Goal: Obtain resource: Obtain resource

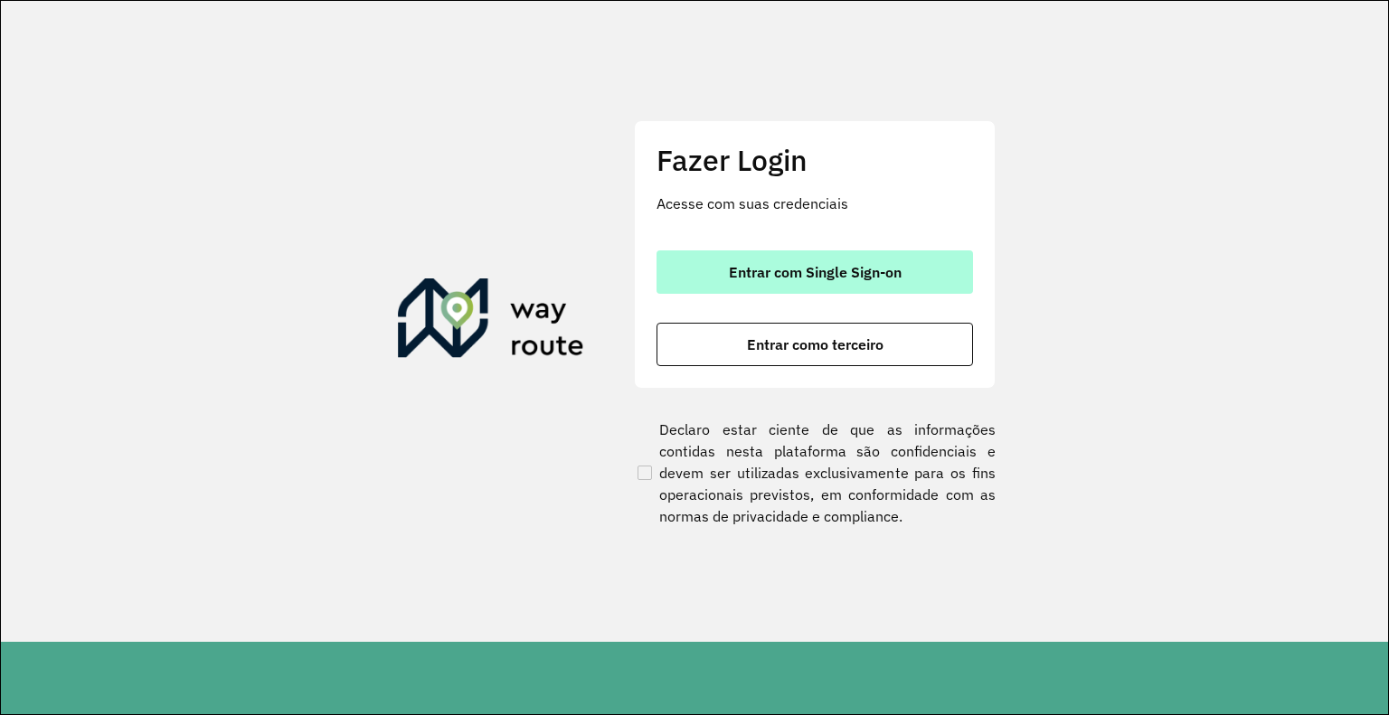
click at [721, 269] on button "Entrar com Single Sign-on" at bounding box center [814, 271] width 316 height 43
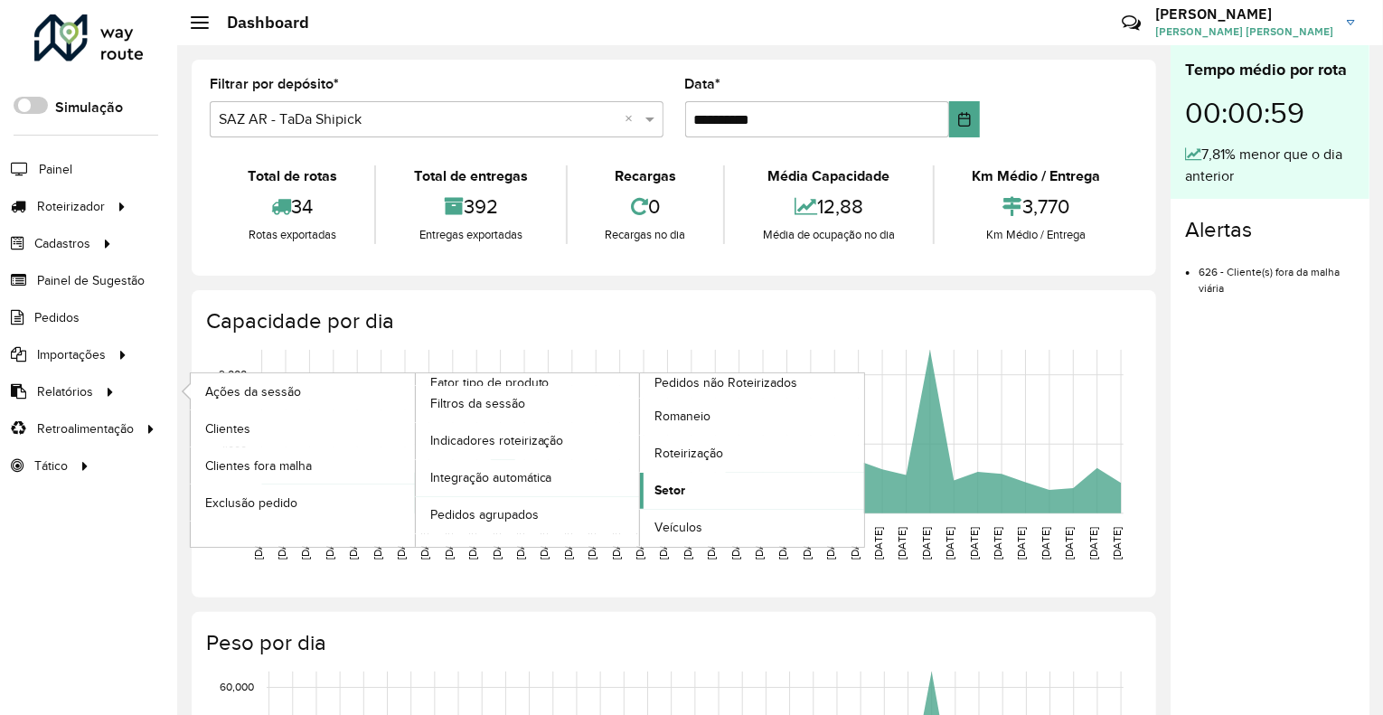
click at [658, 495] on span "Setor" at bounding box center [670, 490] width 31 height 19
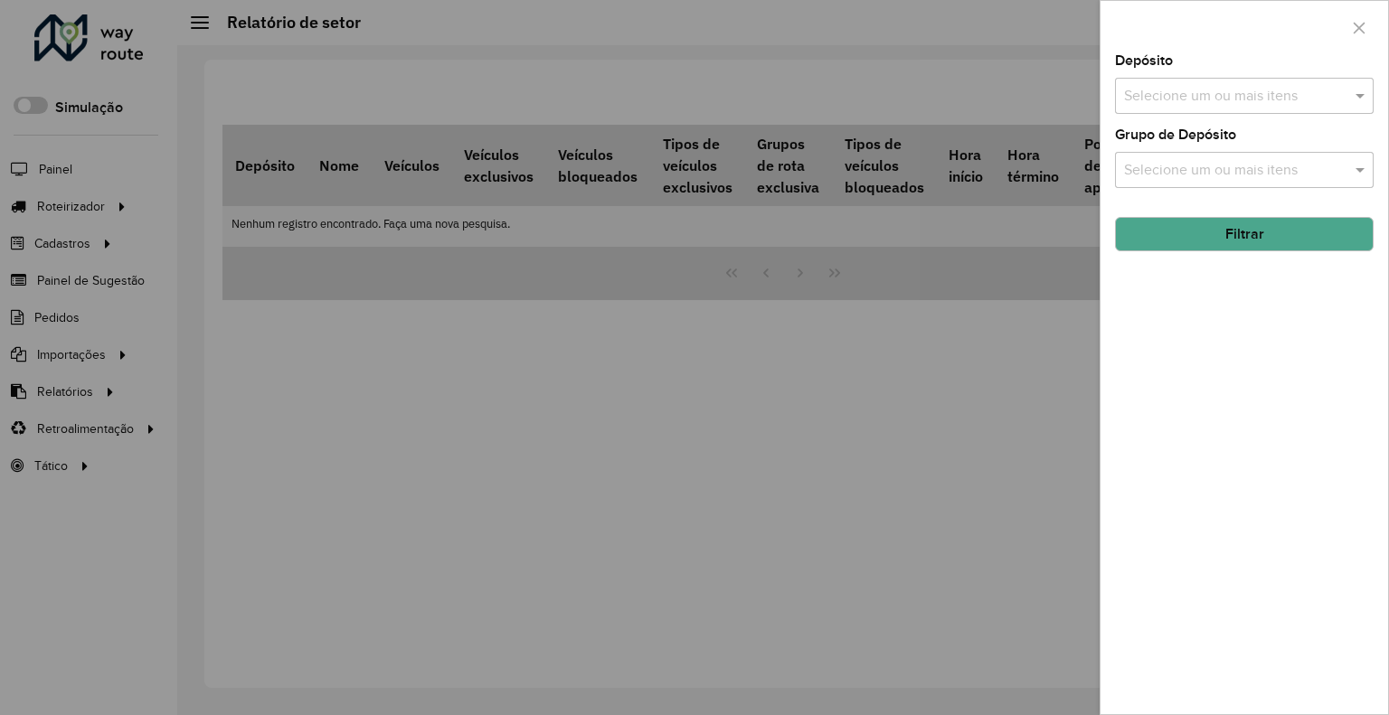
click at [1204, 90] on input "text" at bounding box center [1234, 97] width 231 height 22
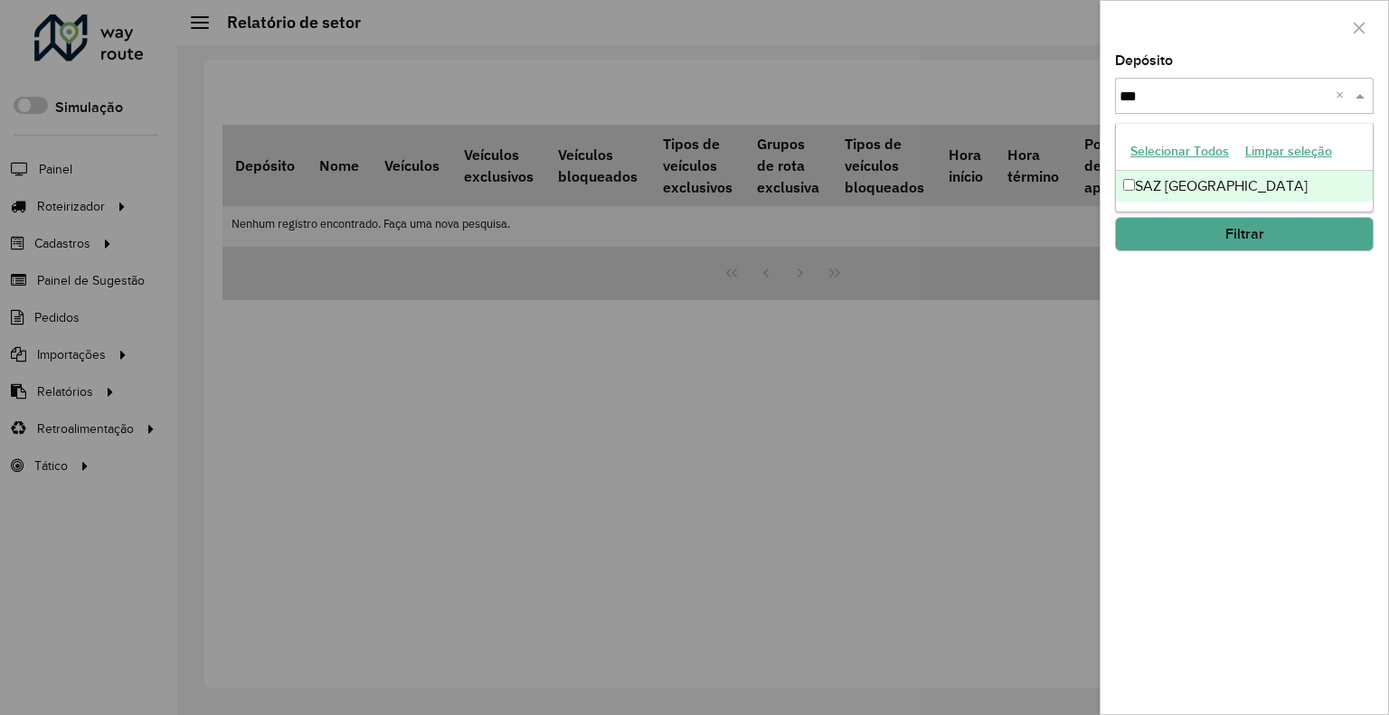
type input "****"
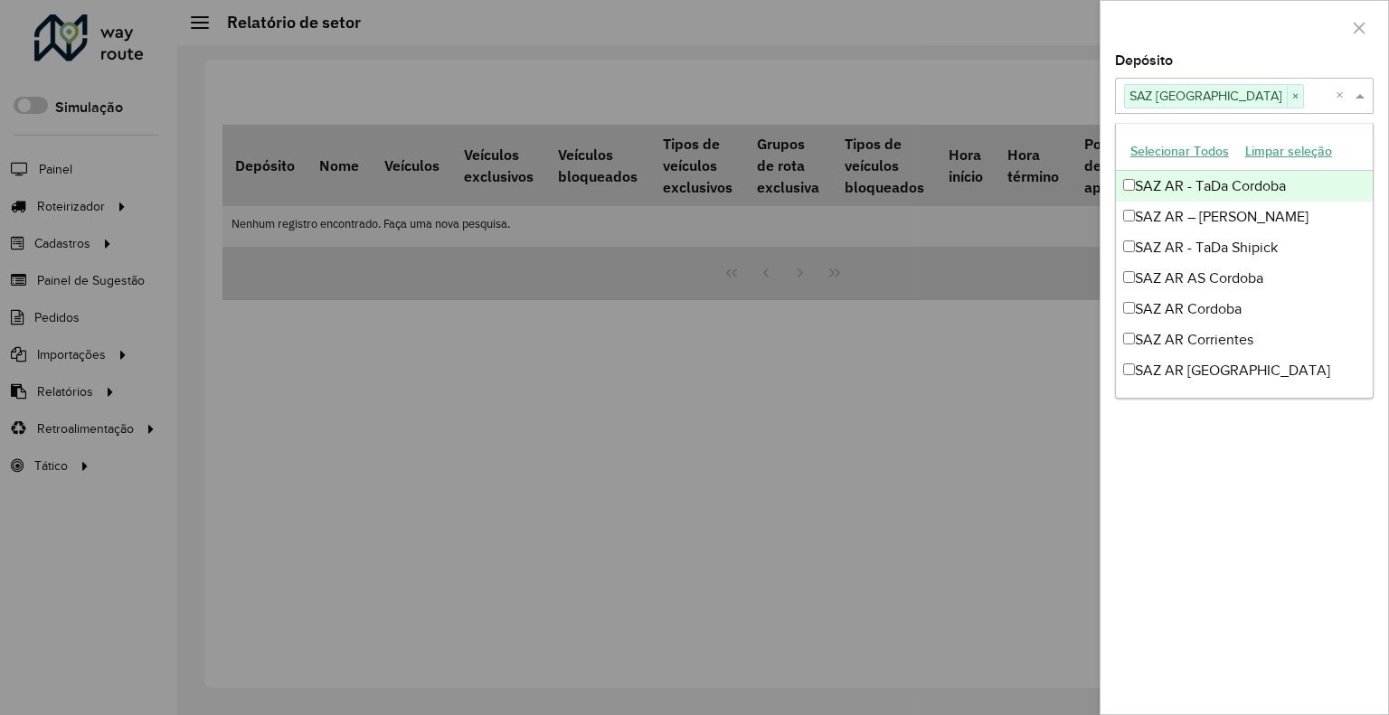
drag, startPoint x: 1251, startPoint y: 52, endPoint x: 1257, endPoint y: 60, distance: 9.8
click at [1252, 53] on div at bounding box center [1243, 27] width 287 height 53
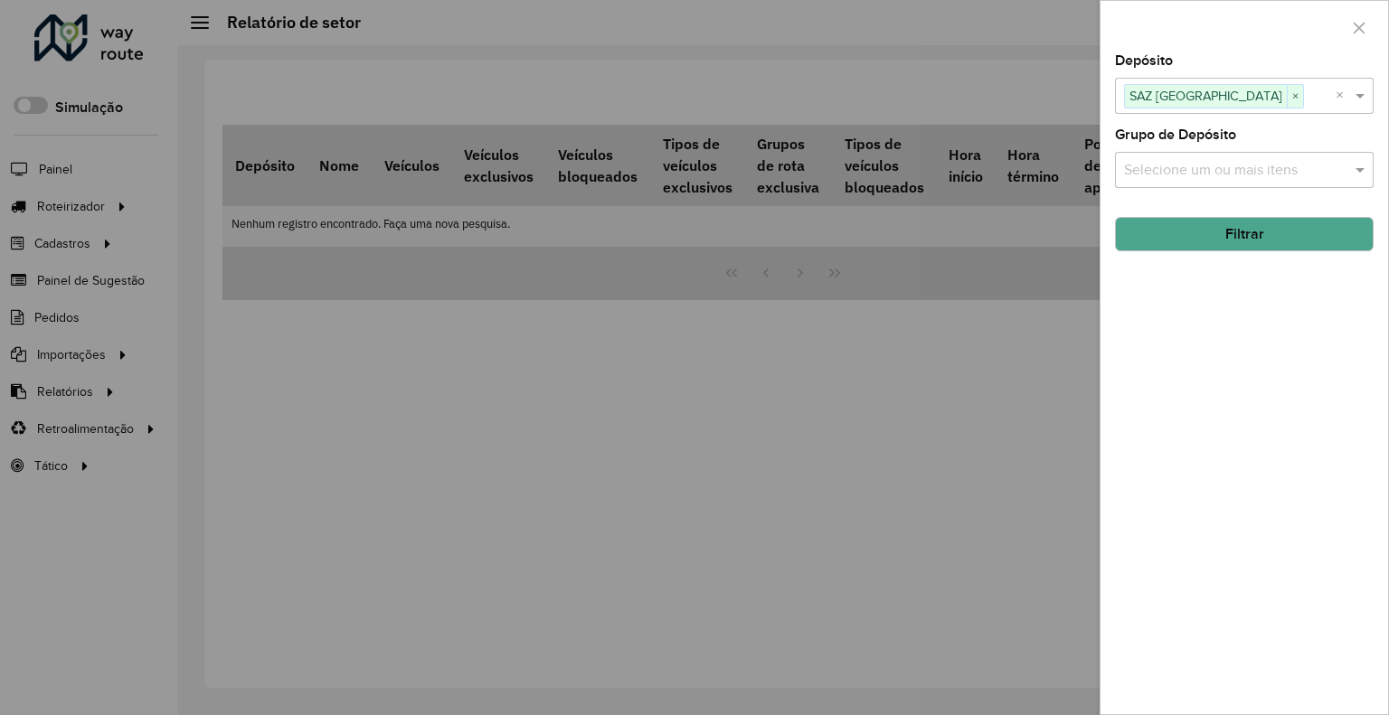
click at [1265, 235] on button "Filtrar" at bounding box center [1244, 234] width 259 height 34
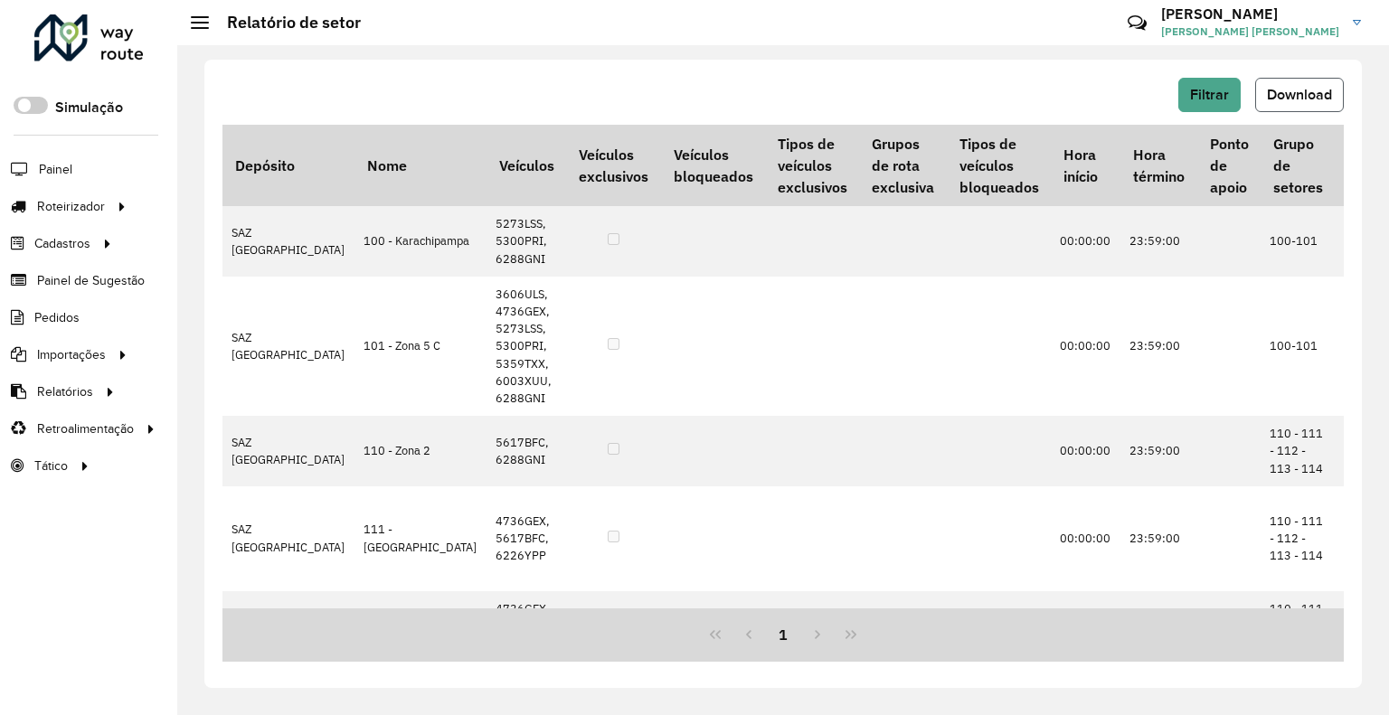
click at [1273, 101] on span "Download" at bounding box center [1299, 94] width 65 height 15
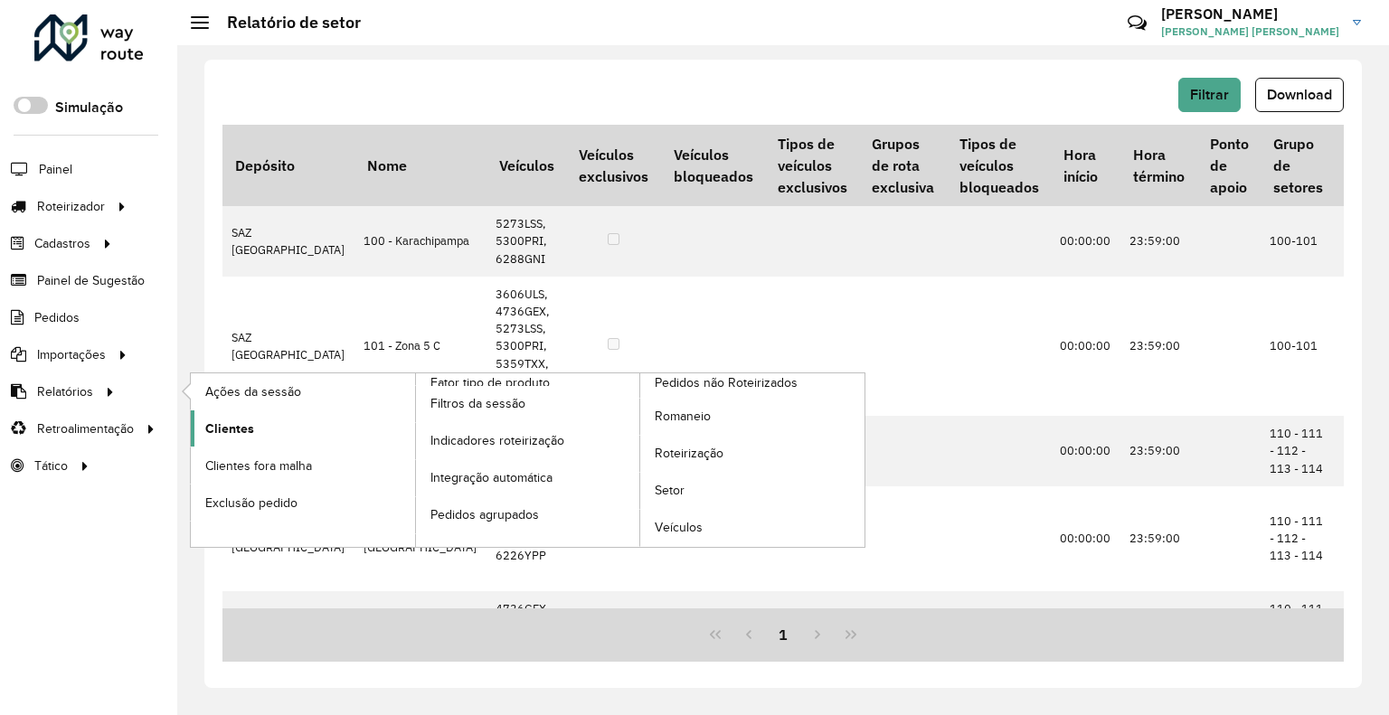
click at [285, 429] on link "Clientes" at bounding box center [303, 428] width 224 height 36
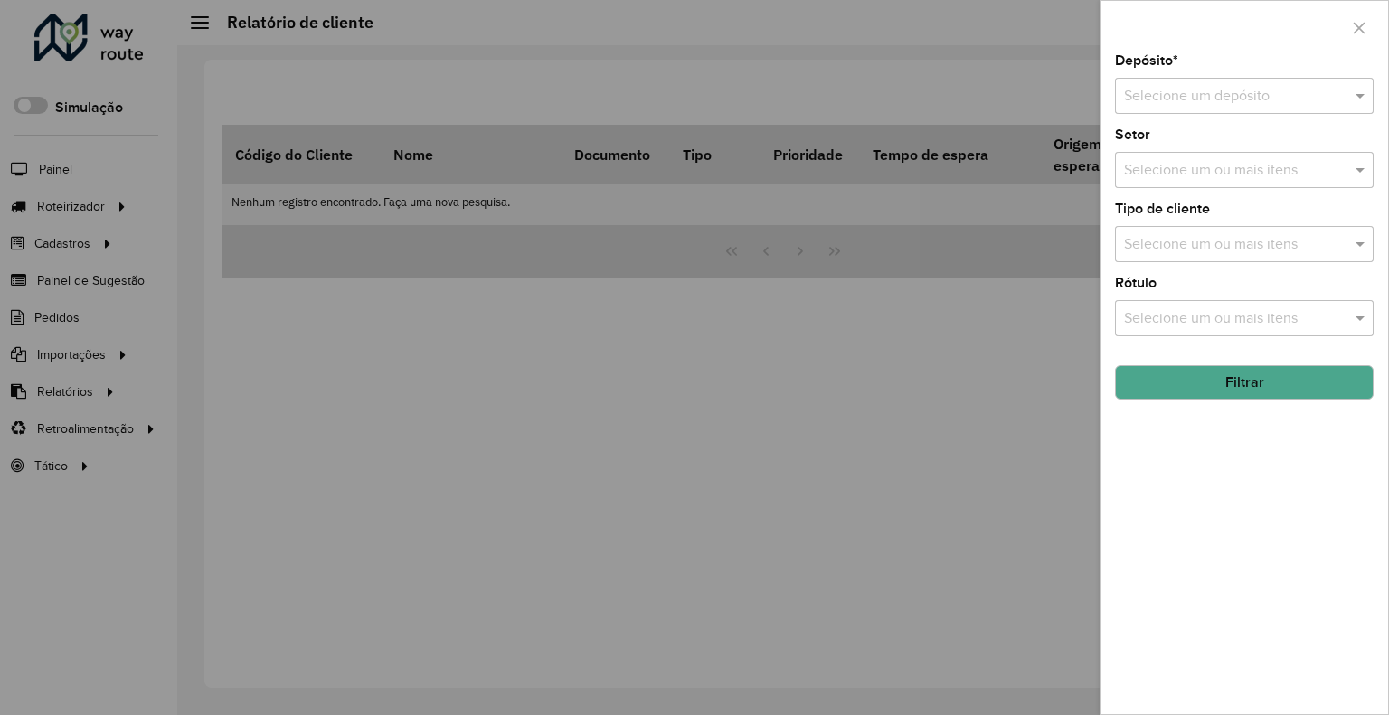
click at [1207, 107] on div "Selecione um depósito" at bounding box center [1244, 96] width 259 height 36
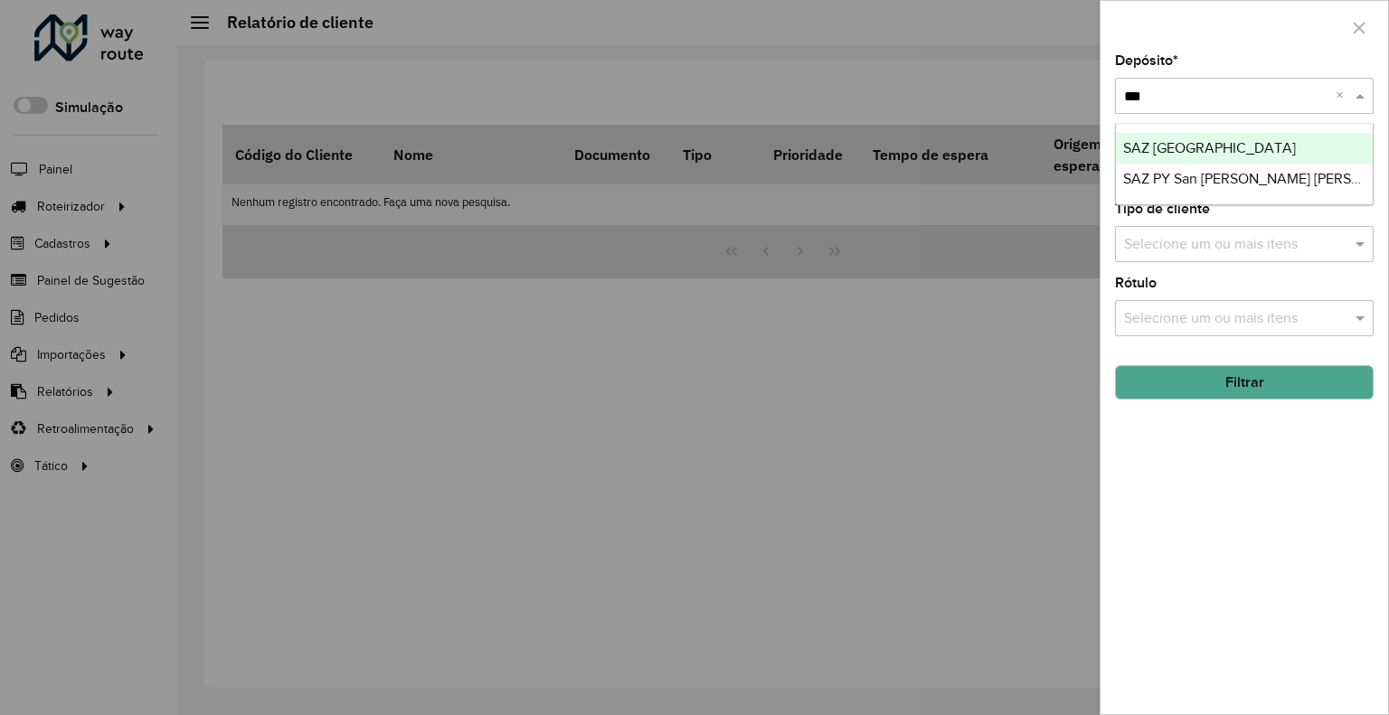
type input "****"
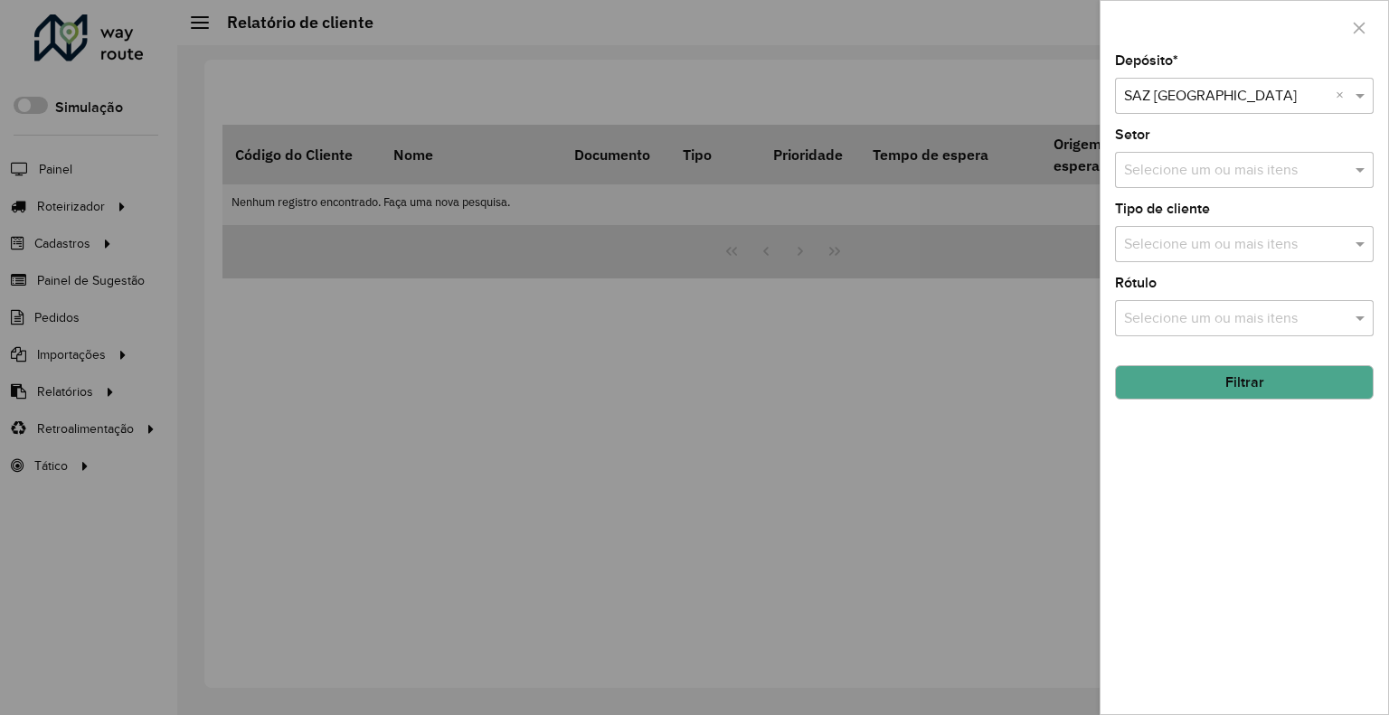
click at [1156, 372] on button "Filtrar" at bounding box center [1244, 382] width 259 height 34
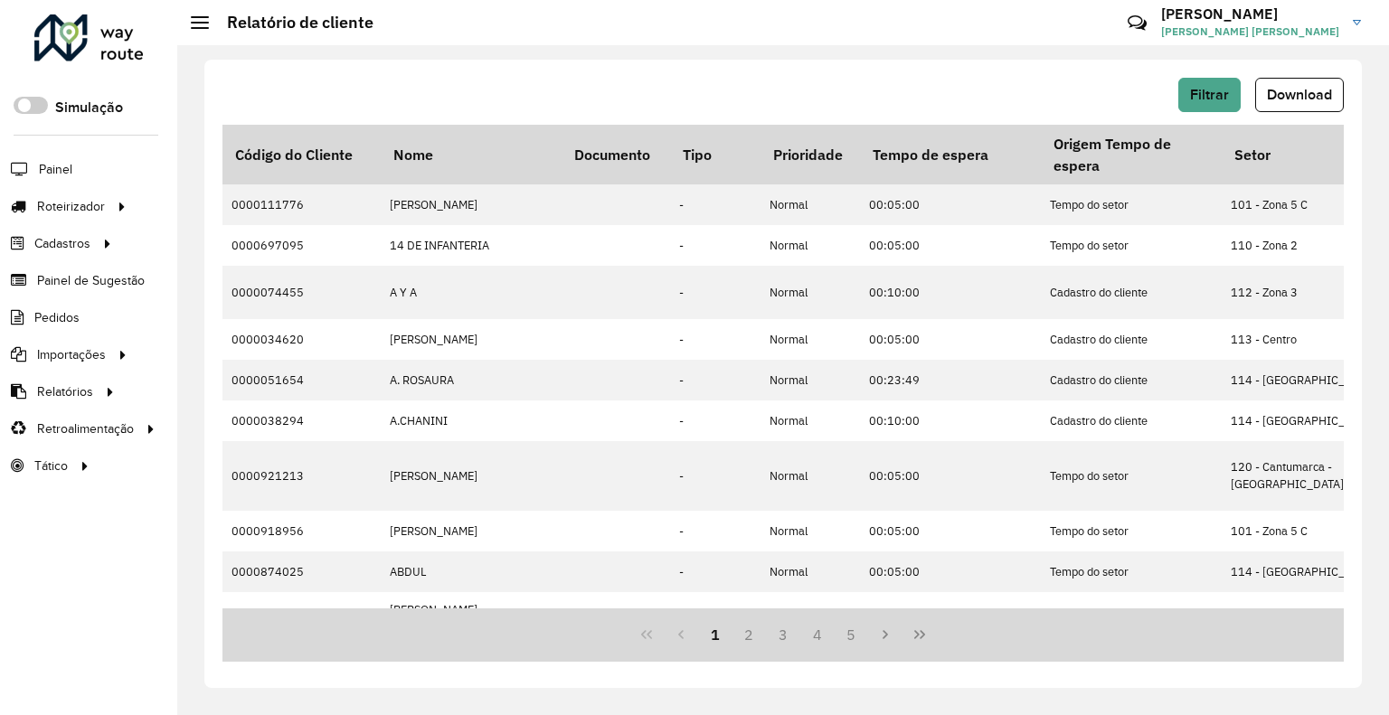
click at [572, 29] on hb-header "Relatório de cliente Críticas? Dúvidas? Elogios? Sugestões? Entre em contato co…" at bounding box center [782, 22] width 1211 height 45
click at [1327, 88] on span "Download" at bounding box center [1299, 94] width 65 height 15
